Goal: Task Accomplishment & Management: Manage account settings

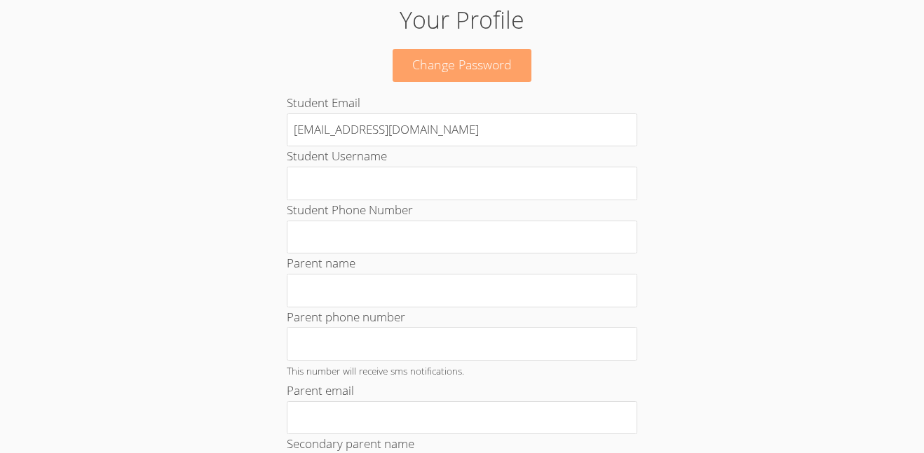
scroll to position [130, 0]
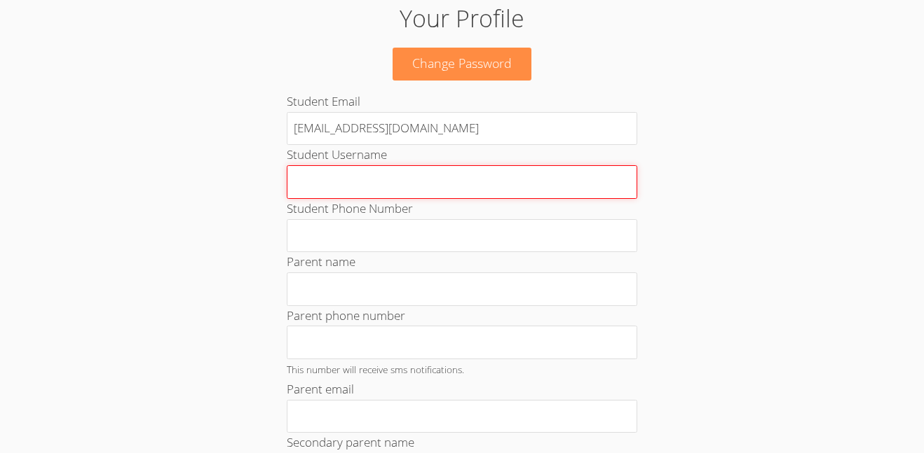
click at [462, 190] on input "Student Username" at bounding box center [462, 182] width 350 height 34
type input "s"
type input "t"
type input "PATO"
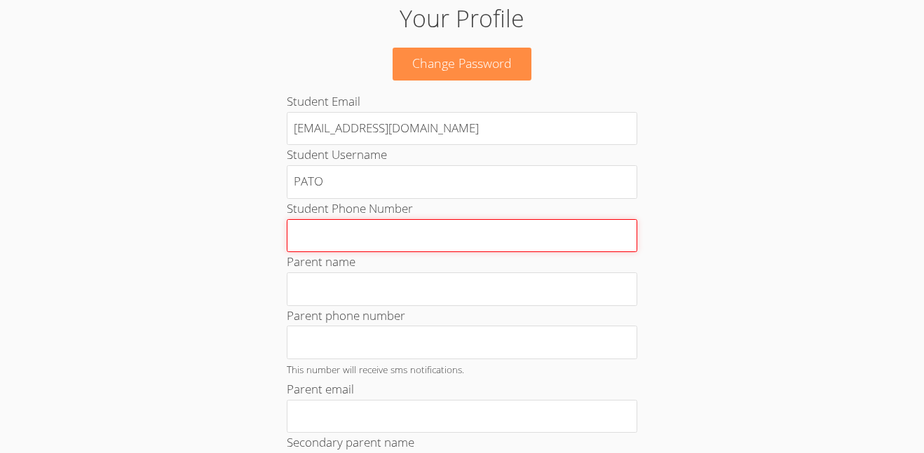
click at [378, 229] on input "Student Phone Number" at bounding box center [462, 236] width 350 height 34
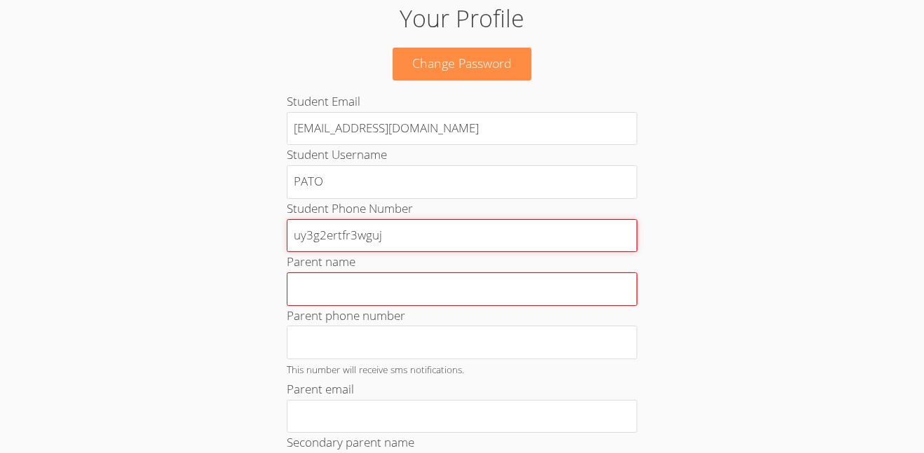
type input "uy3g2ertfr3wguj"
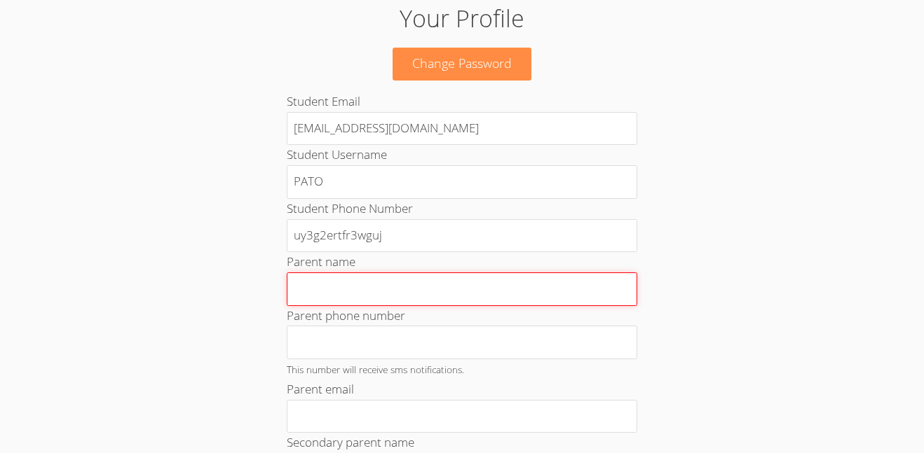
click at [336, 298] on input "Parent name" at bounding box center [462, 290] width 350 height 34
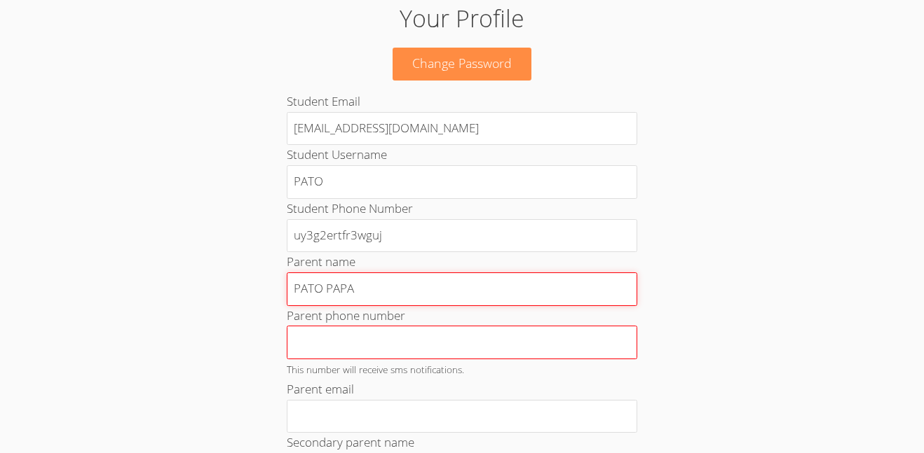
scroll to position [159, 0]
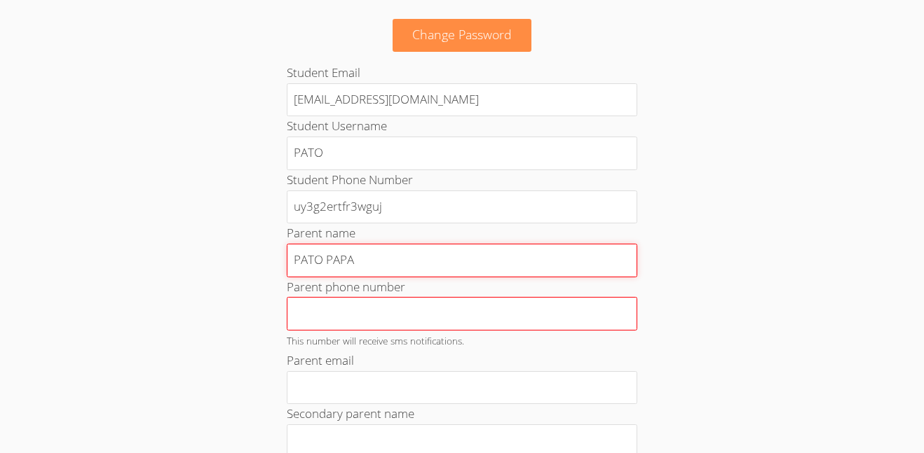
type input "PATO PAPA"
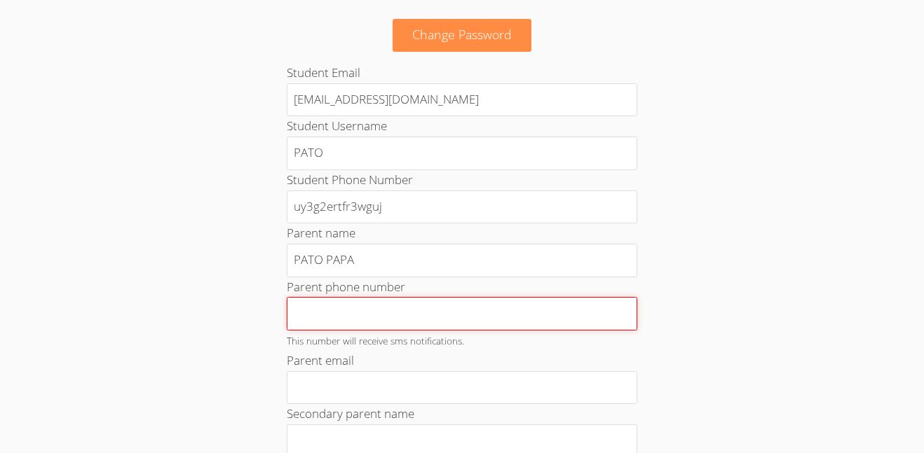
click at [355, 327] on input "Parent phone number" at bounding box center [462, 314] width 350 height 34
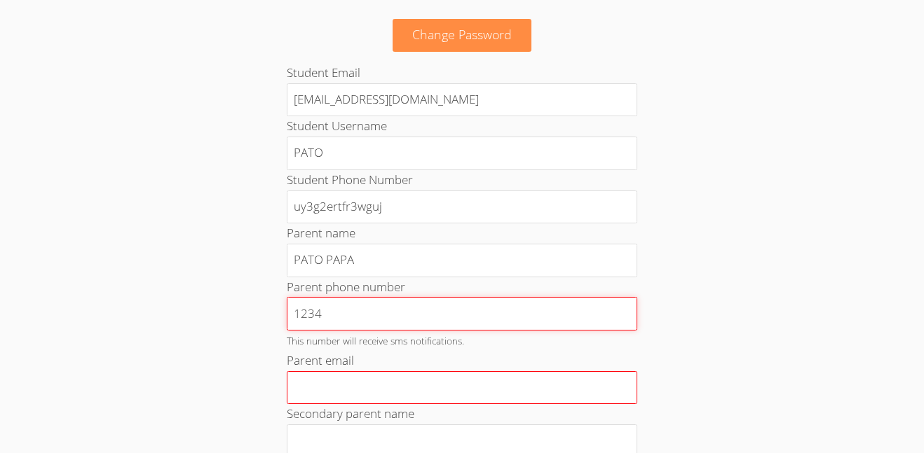
type input "1234"
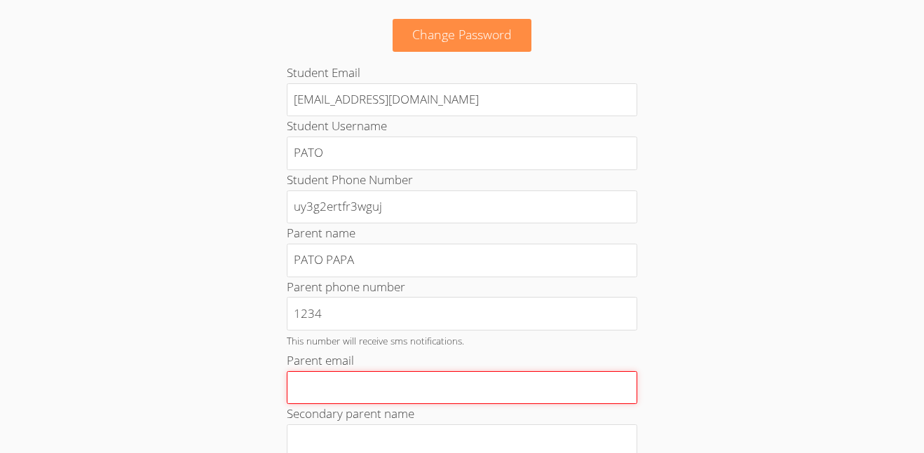
click at [325, 387] on input "Parent email" at bounding box center [462, 388] width 350 height 34
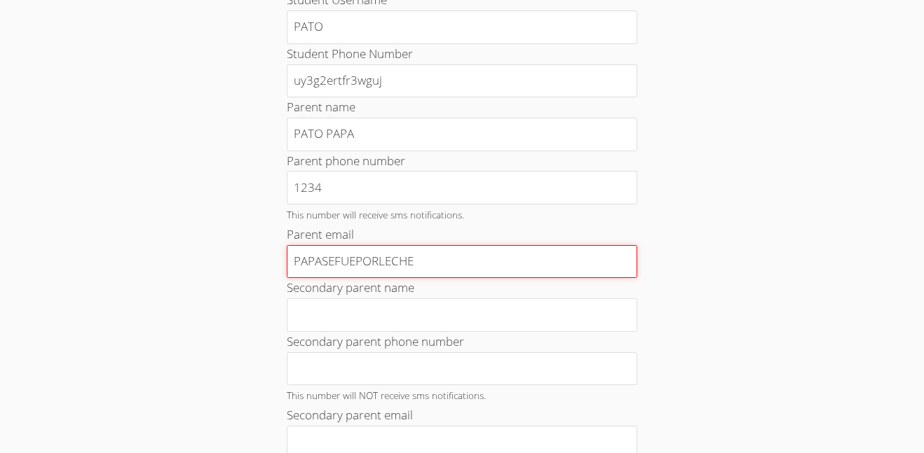
scroll to position [289, 0]
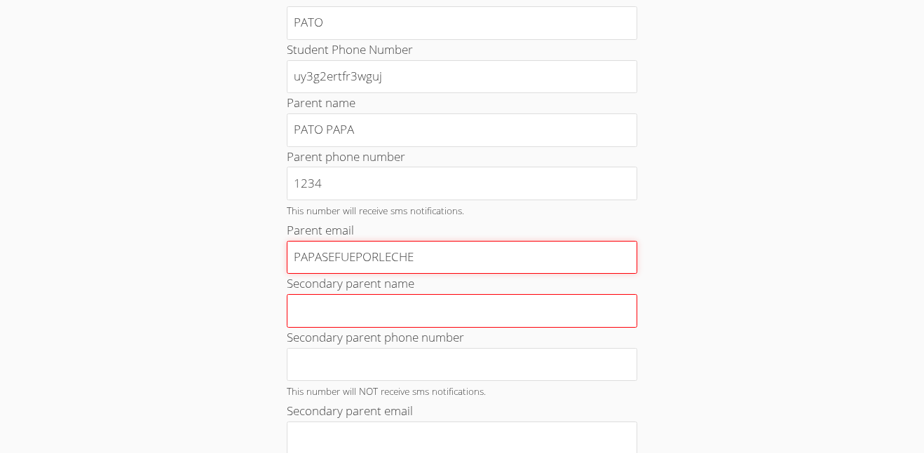
type input "PAPASEFUEPORLECHE"
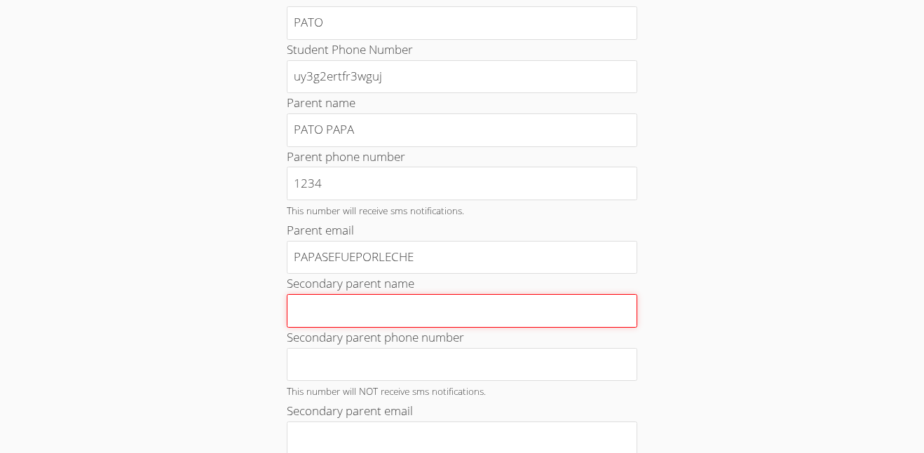
click at [370, 317] on input "Secondary parent name" at bounding box center [462, 311] width 350 height 34
type input "PATOMAMA"
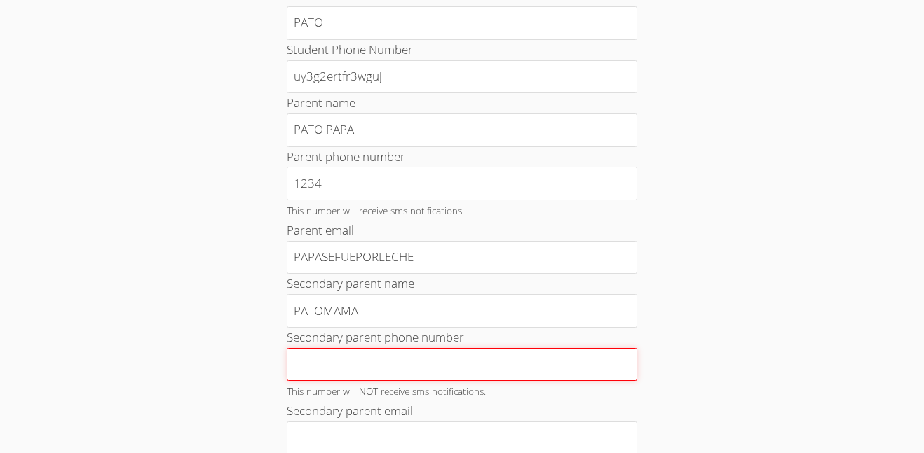
click at [369, 376] on input "Secondary parent phone number" at bounding box center [462, 365] width 350 height 34
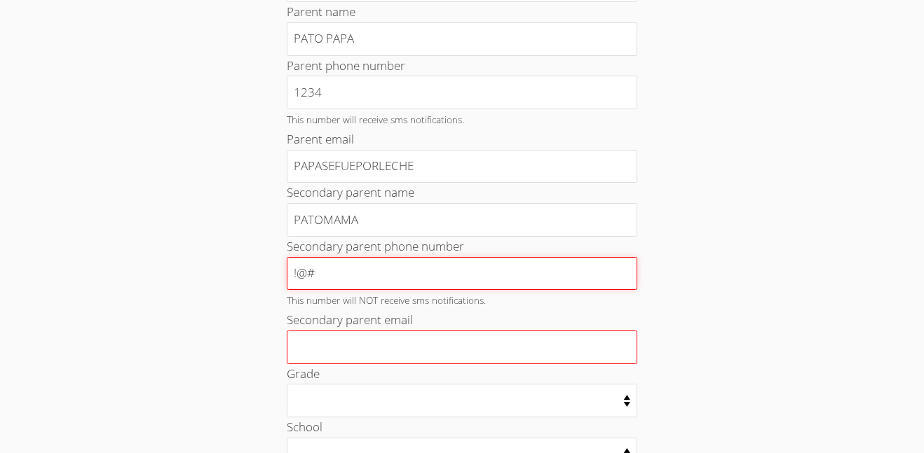
type input "!@#"
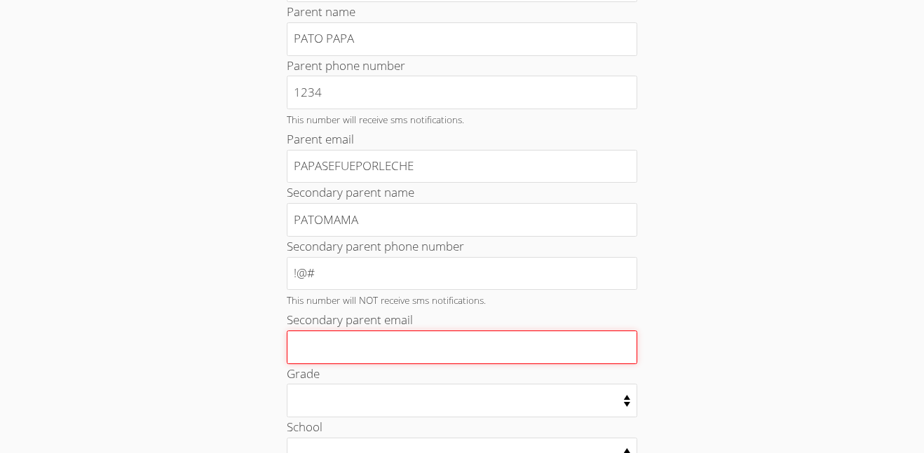
click at [343, 349] on input "Secondary parent email" at bounding box center [462, 348] width 350 height 34
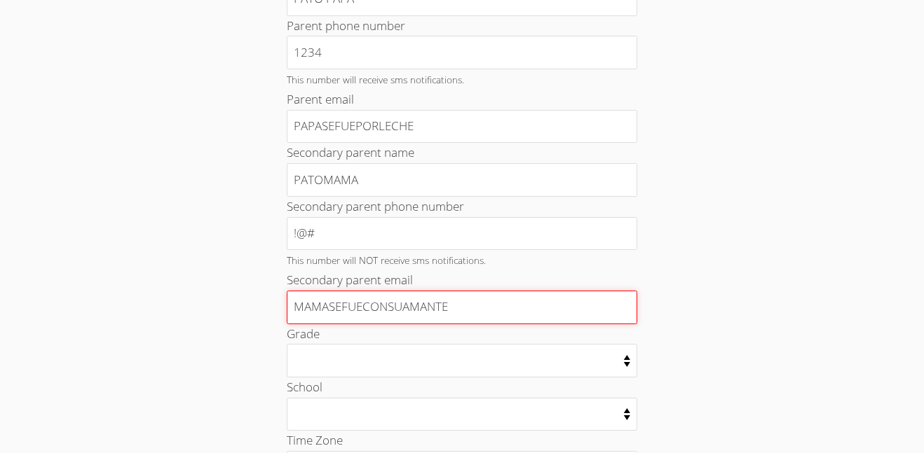
scroll to position [434, 0]
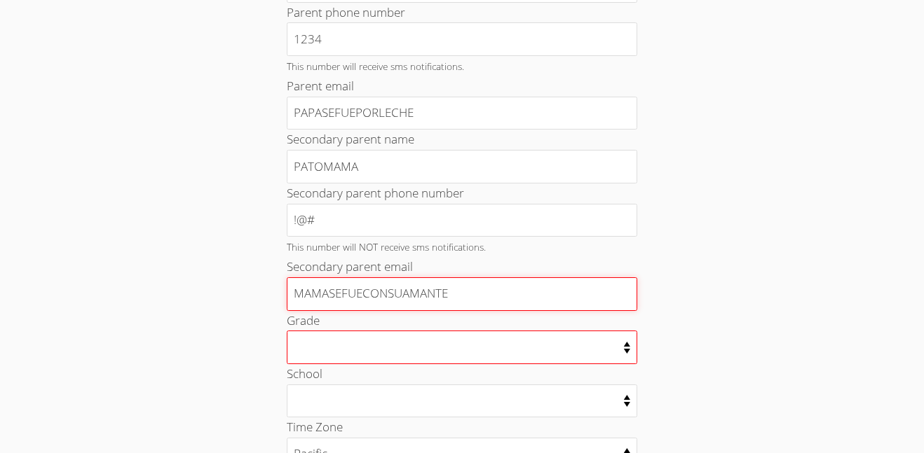
type input "MAMASEFUECONSUAMANTE"
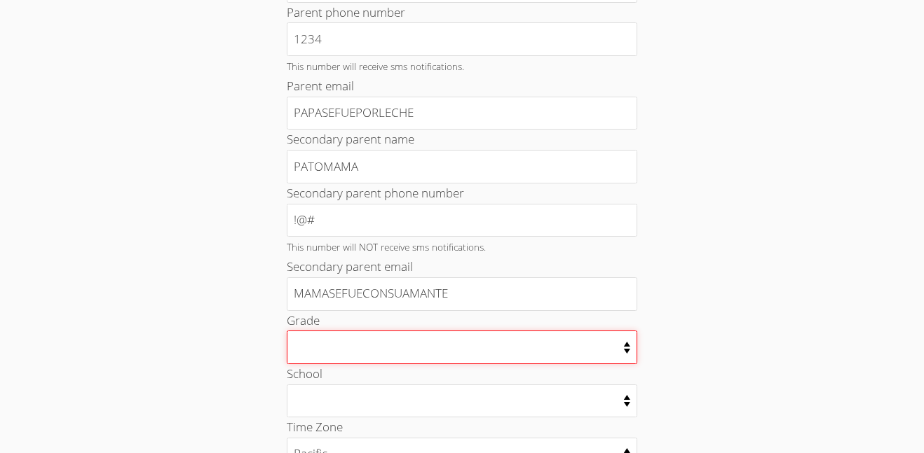
click at [314, 350] on select "Kindergarten 1st Grade 2nd Grade 3rd Grade 4th Grade 5th Grade 6th Grade 7th Gr…" at bounding box center [462, 347] width 350 height 33
select select "19"
click at [287, 331] on select "Kindergarten 1st Grade 2nd Grade 3rd Grade 4th Grade 5th Grade 6th Grade 7th Gr…" at bounding box center [462, 347] width 350 height 33
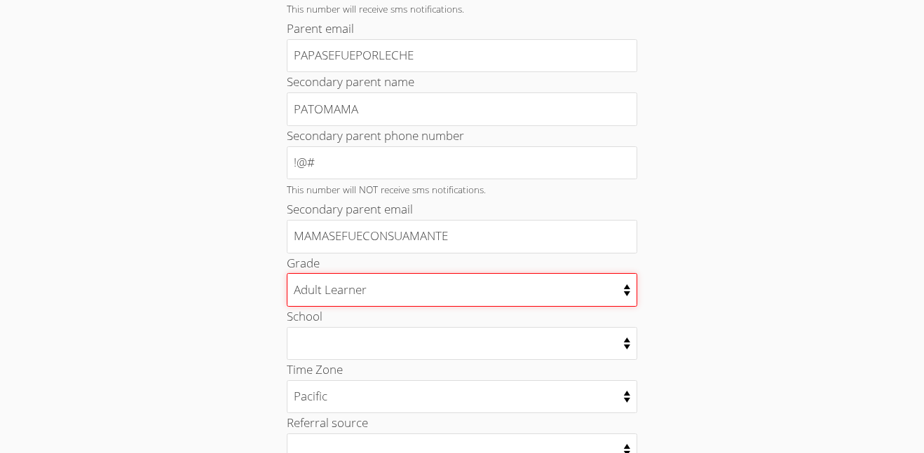
scroll to position [492, 0]
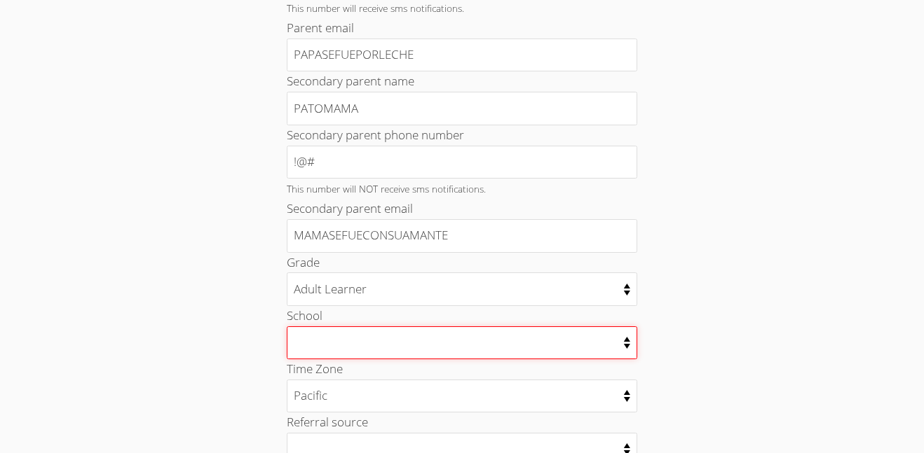
click at [404, 353] on select "002 - [GEOGRAPHIC_DATA] 003 - [GEOGRAPHIC_DATA] 004 - ALTERNATIVE EDUC CENTER 0…" at bounding box center [462, 343] width 350 height 33
select select "2883"
click at [287, 327] on select "002 - [GEOGRAPHIC_DATA] 003 - [GEOGRAPHIC_DATA] 004 - ALTERNATIVE EDUC CENTER 0…" at bounding box center [462, 343] width 350 height 33
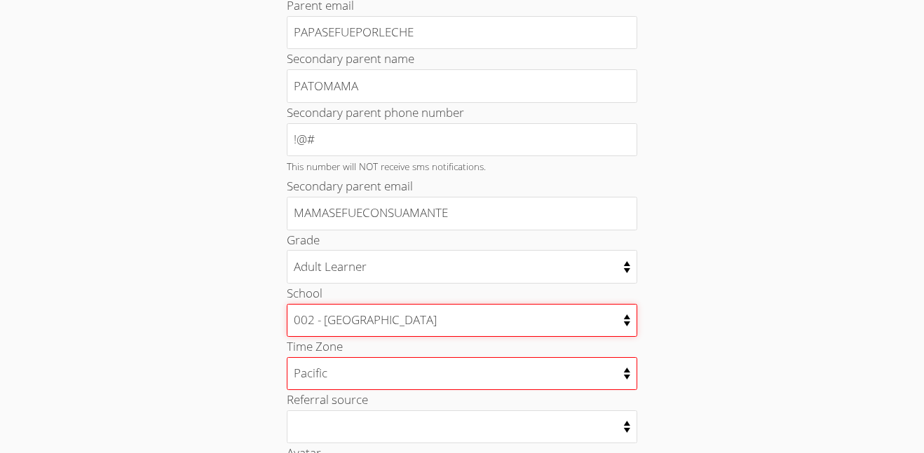
scroll to position [516, 0]
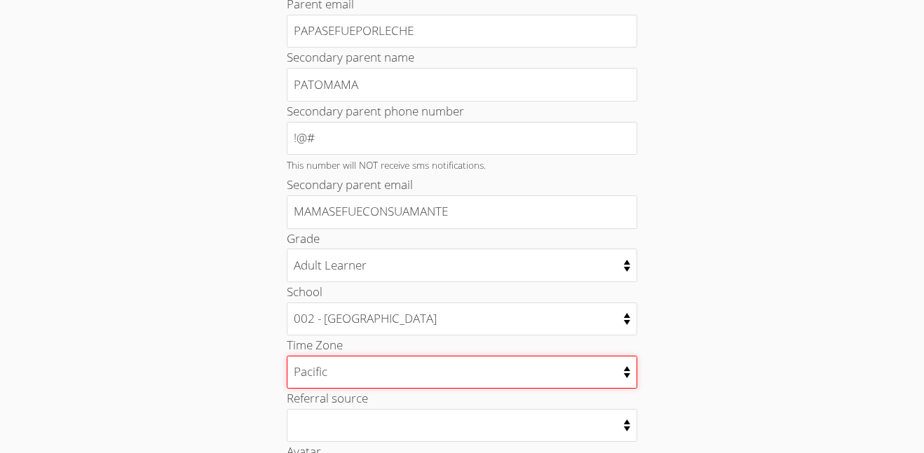
click at [384, 377] on select "[US_STATE] [US_STATE] Pacific [US_STATE][GEOGRAPHIC_DATA] [GEOGRAPHIC_DATA]" at bounding box center [462, 372] width 350 height 33
select select "America/Anchorage"
click at [287, 356] on select "[US_STATE] [US_STATE] Pacific [US_STATE][GEOGRAPHIC_DATA] [GEOGRAPHIC_DATA]" at bounding box center [462, 372] width 350 height 33
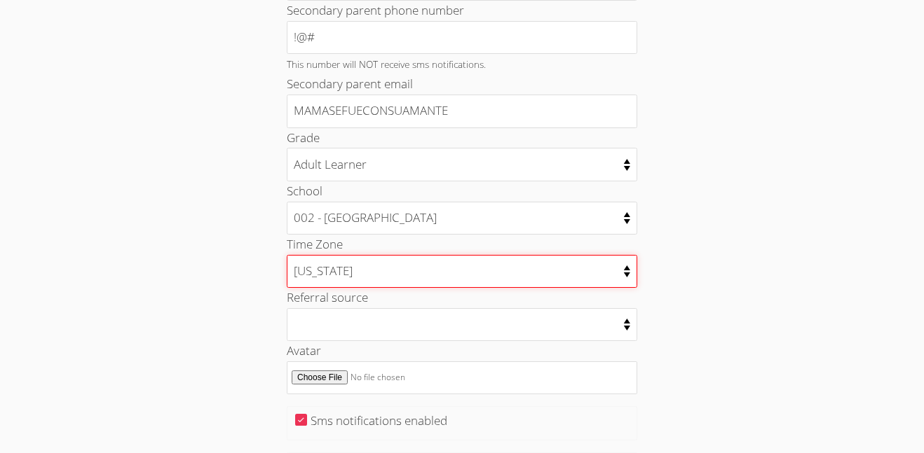
scroll to position [636, 0]
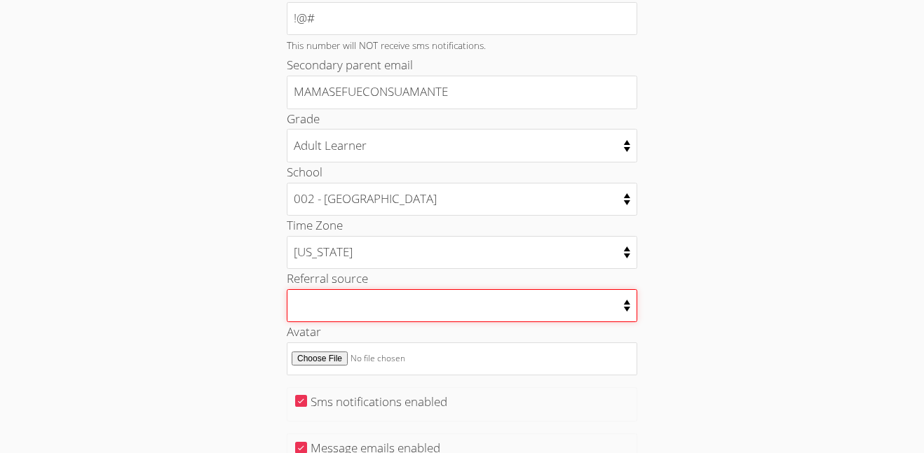
click at [326, 313] on select "College counselor Educational consultant Facebook Family referral Newspaper Sch…" at bounding box center [462, 305] width 350 height 33
select select "school_administrator"
click at [287, 289] on select "College counselor Educational consultant Facebook Family referral Newspaper Sch…" at bounding box center [462, 305] width 350 height 33
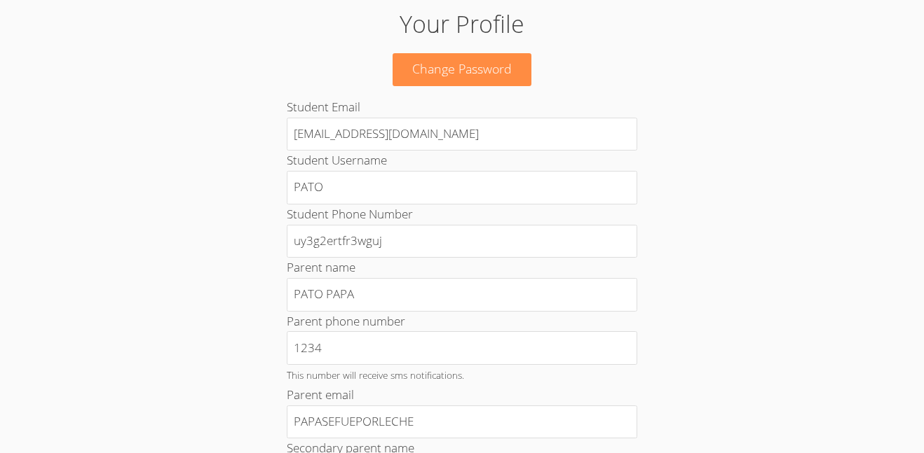
scroll to position [124, 0]
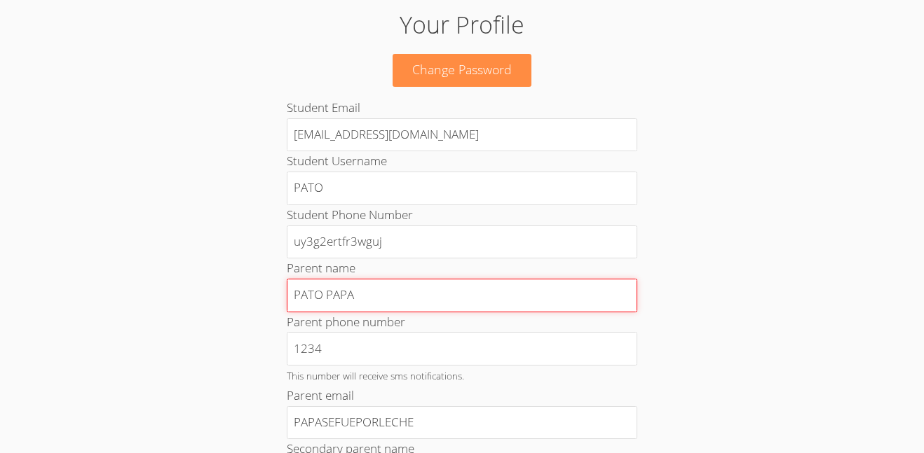
click at [376, 296] on input "PATO PAPA" at bounding box center [462, 296] width 350 height 34
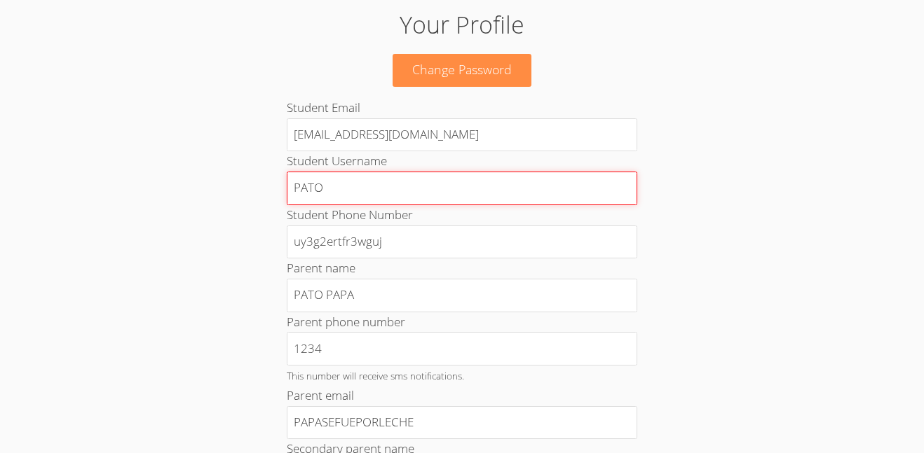
click at [362, 190] on input "PATO" at bounding box center [462, 189] width 350 height 34
type input "P"
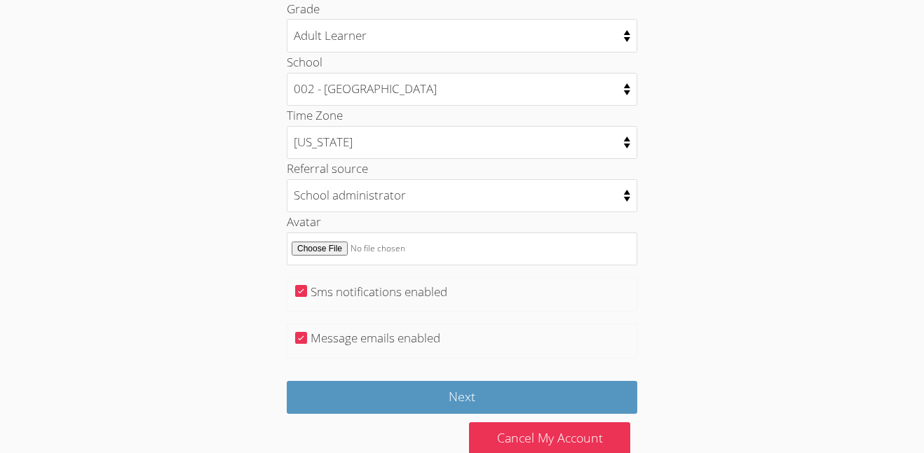
scroll to position [778, 0]
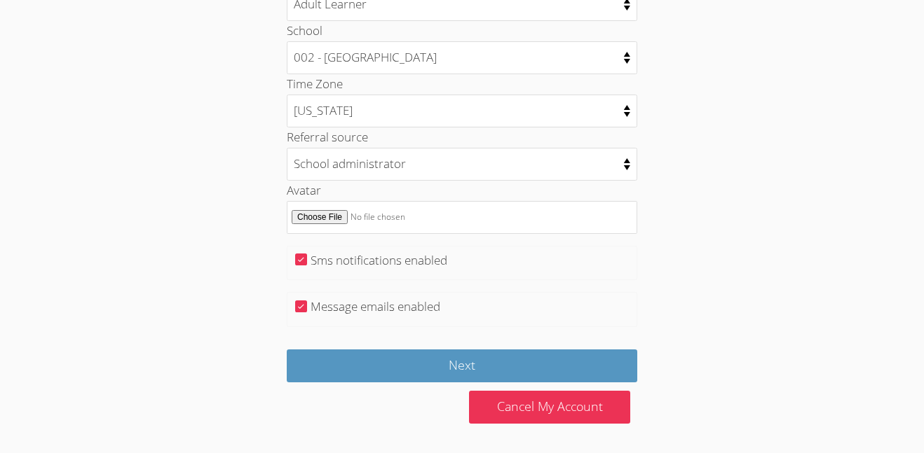
type input "PATOHIJO"
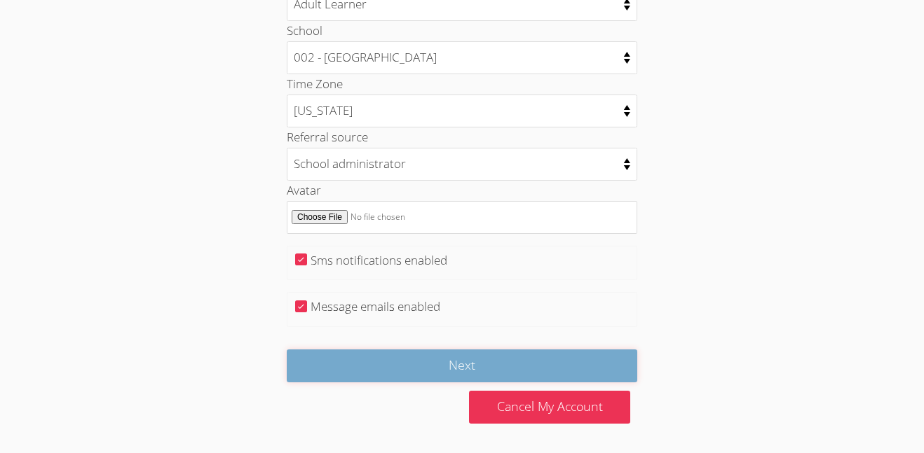
click at [426, 367] on input "Next" at bounding box center [462, 366] width 350 height 33
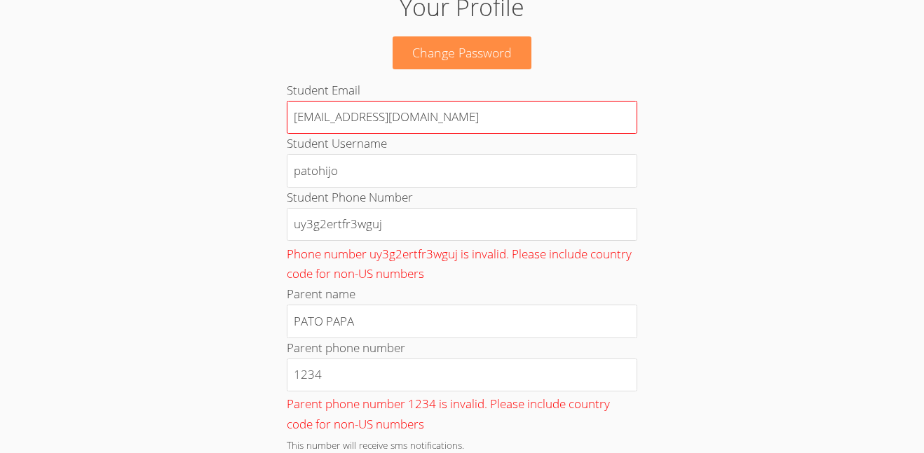
scroll to position [98, 0]
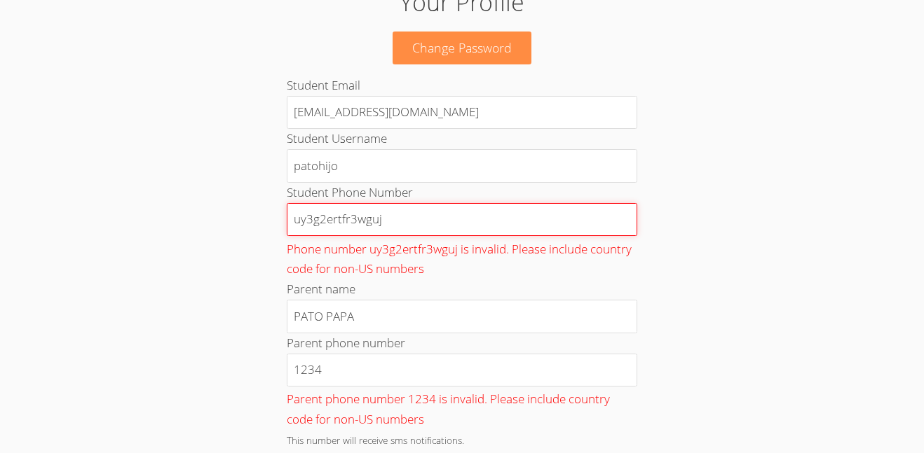
click at [414, 225] on input "uy3g2ertfr3wguj" at bounding box center [462, 220] width 350 height 34
type input "u"
type input "1"
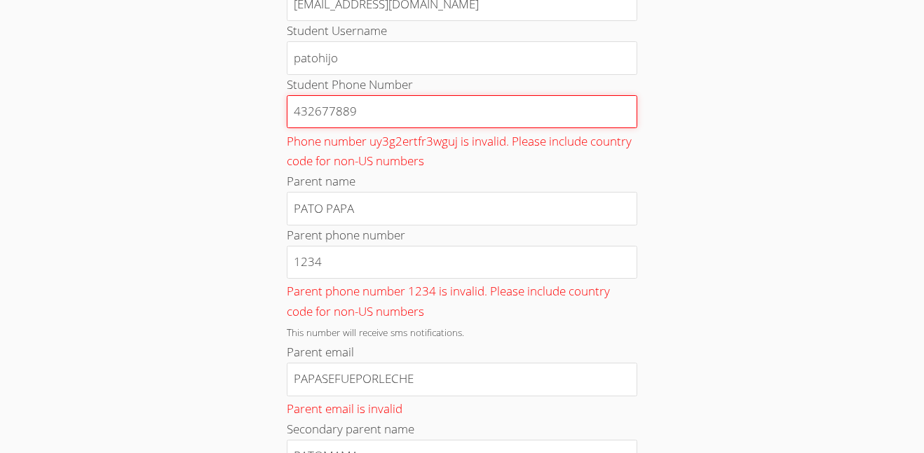
scroll to position [212, 0]
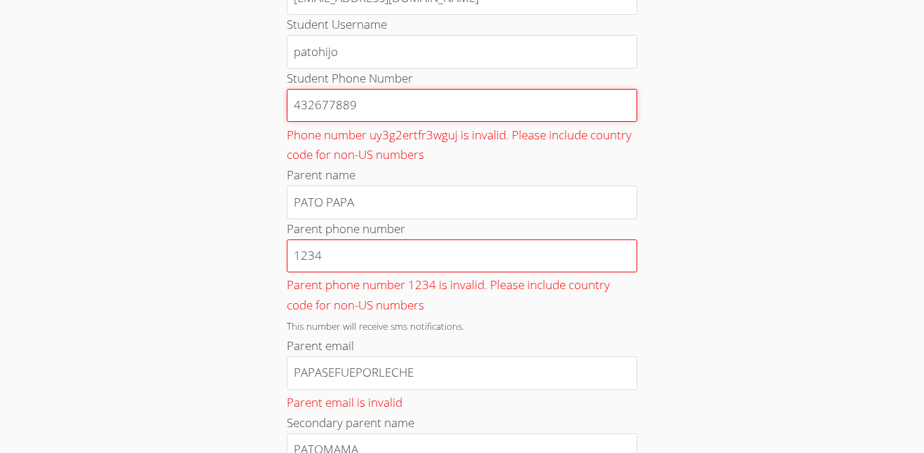
type input "432677889"
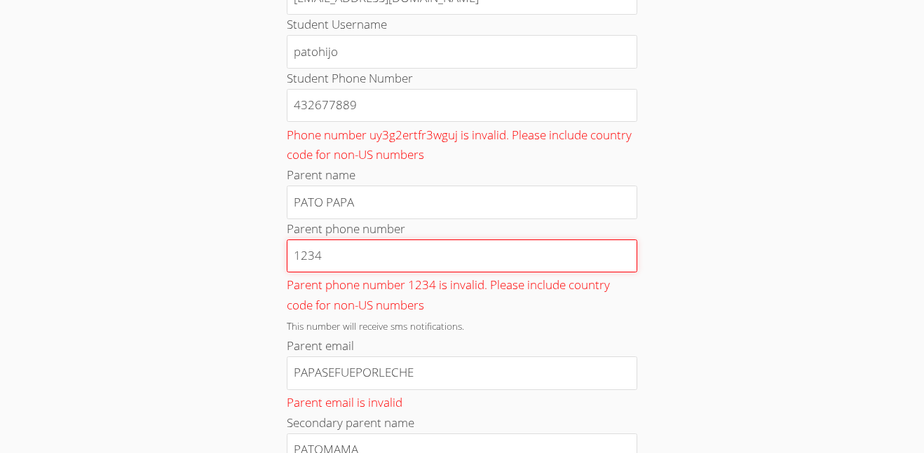
click at [337, 263] on input "1234" at bounding box center [462, 257] width 350 height 34
type input "1"
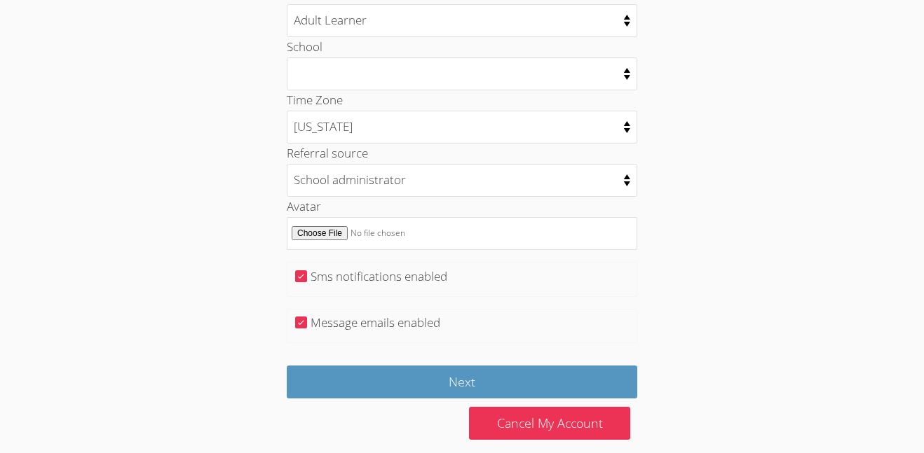
scroll to position [839, 0]
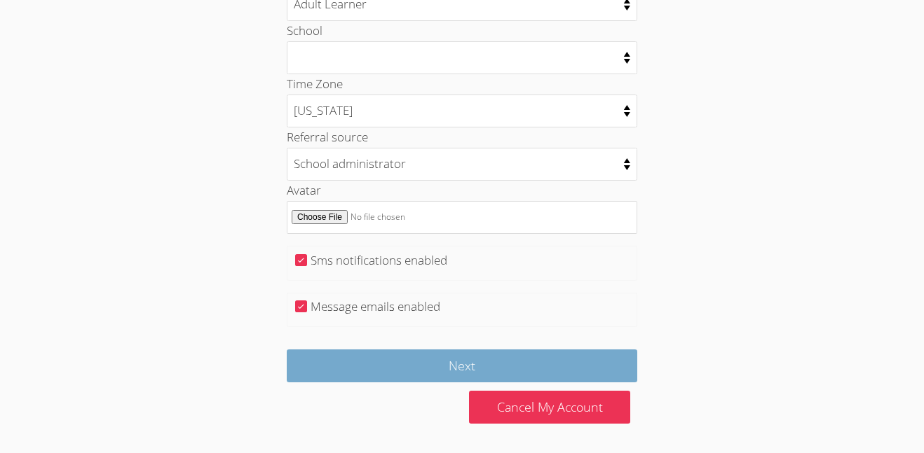
type input "432568908"
click at [368, 353] on input "Next" at bounding box center [462, 366] width 350 height 33
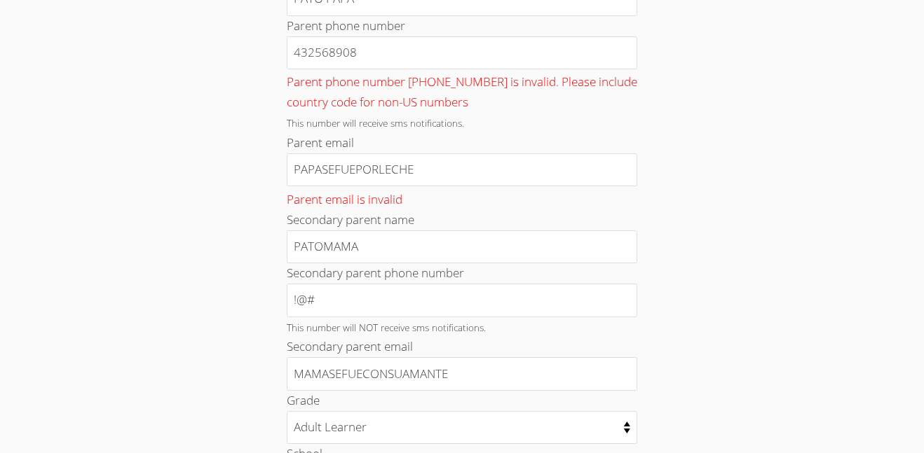
scroll to position [796, 0]
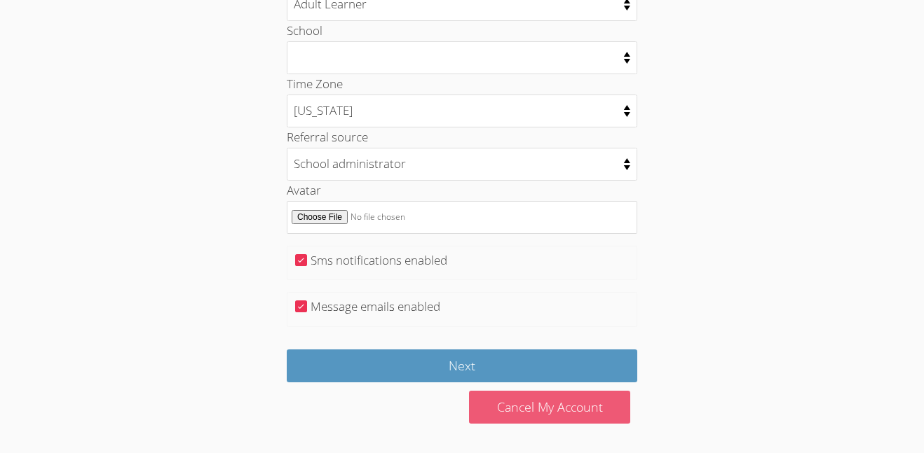
click at [577, 413] on link "Cancel My Account" at bounding box center [549, 407] width 161 height 33
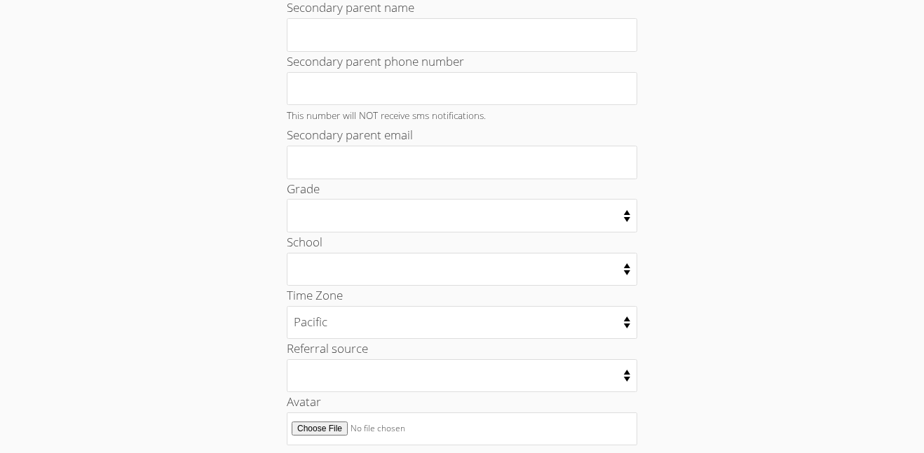
scroll to position [778, 0]
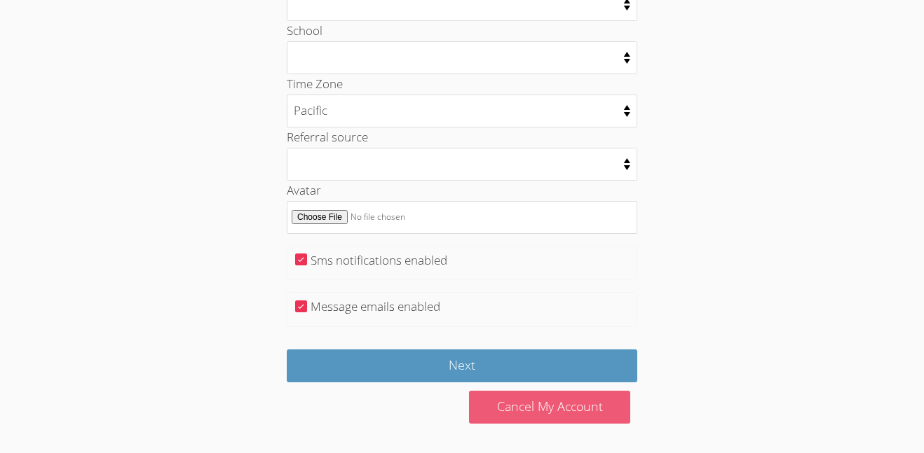
click at [514, 410] on link "Cancel My Account" at bounding box center [549, 407] width 161 height 33
